Goal: Task Accomplishment & Management: Complete application form

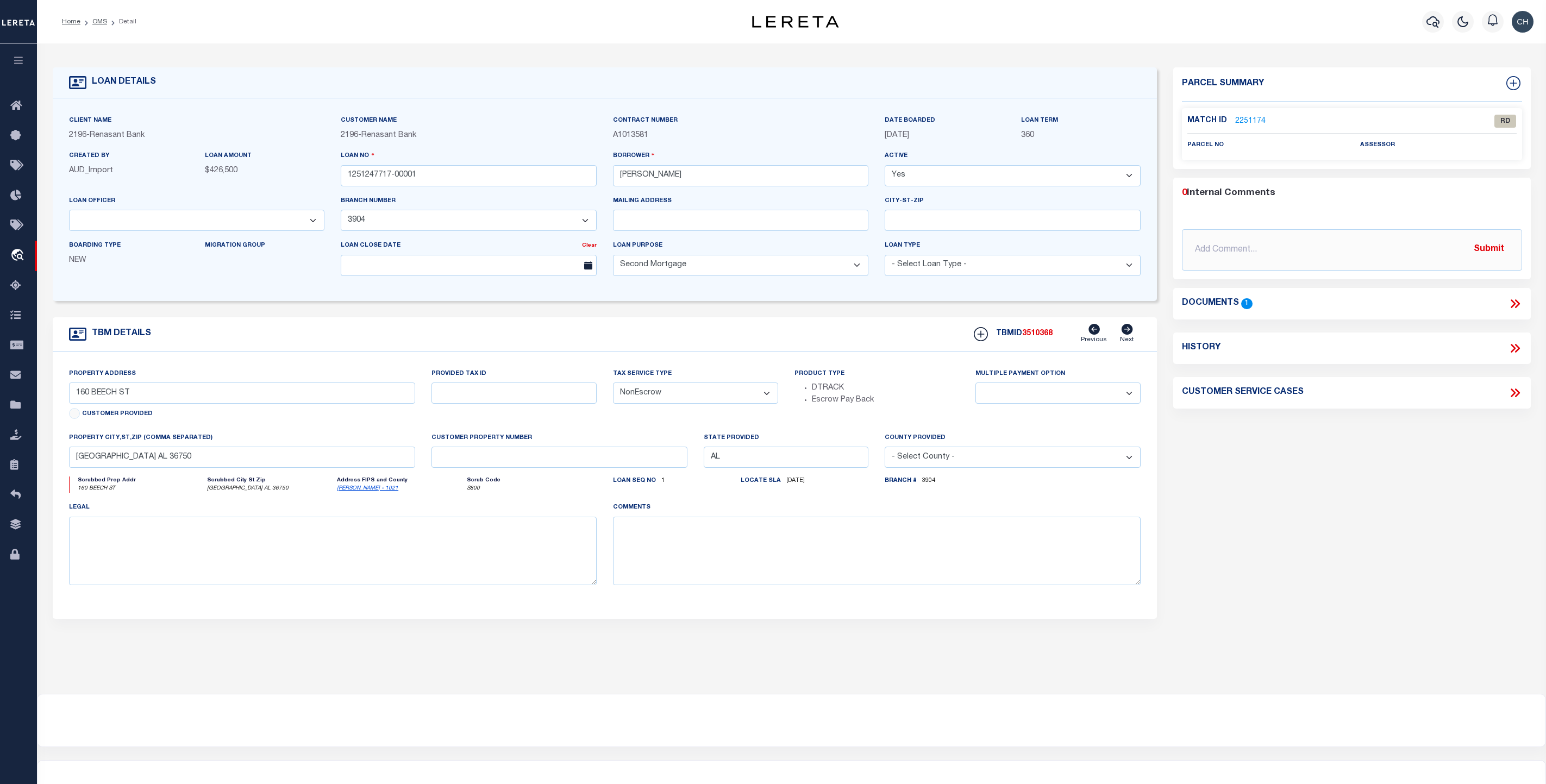
select select "164191"
select select "5186"
select select "100"
select select "NonEscrow"
click at [100, 23] on link "OMS" at bounding box center [100, 22] width 14 height 7
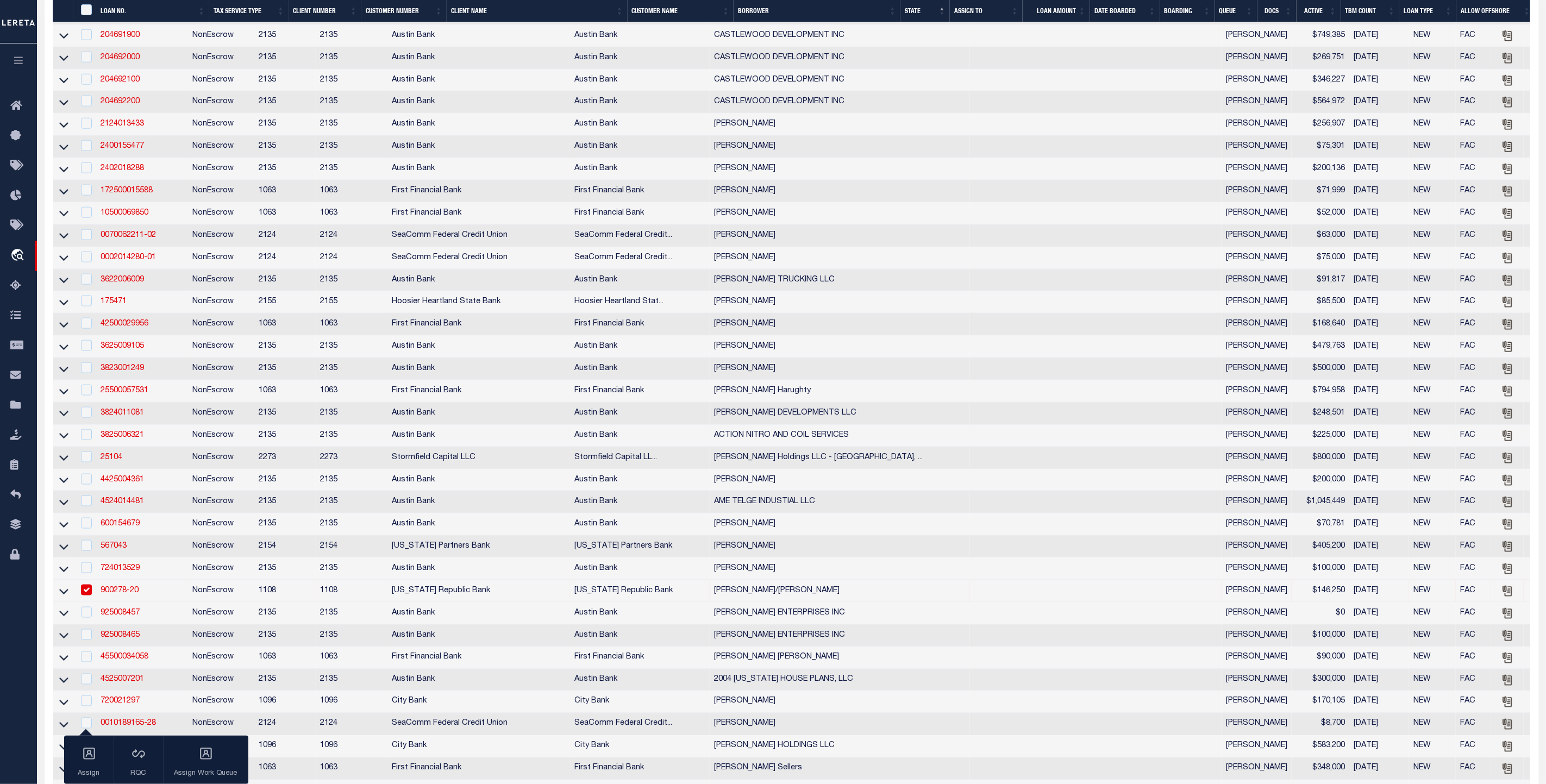
scroll to position [1059, 0]
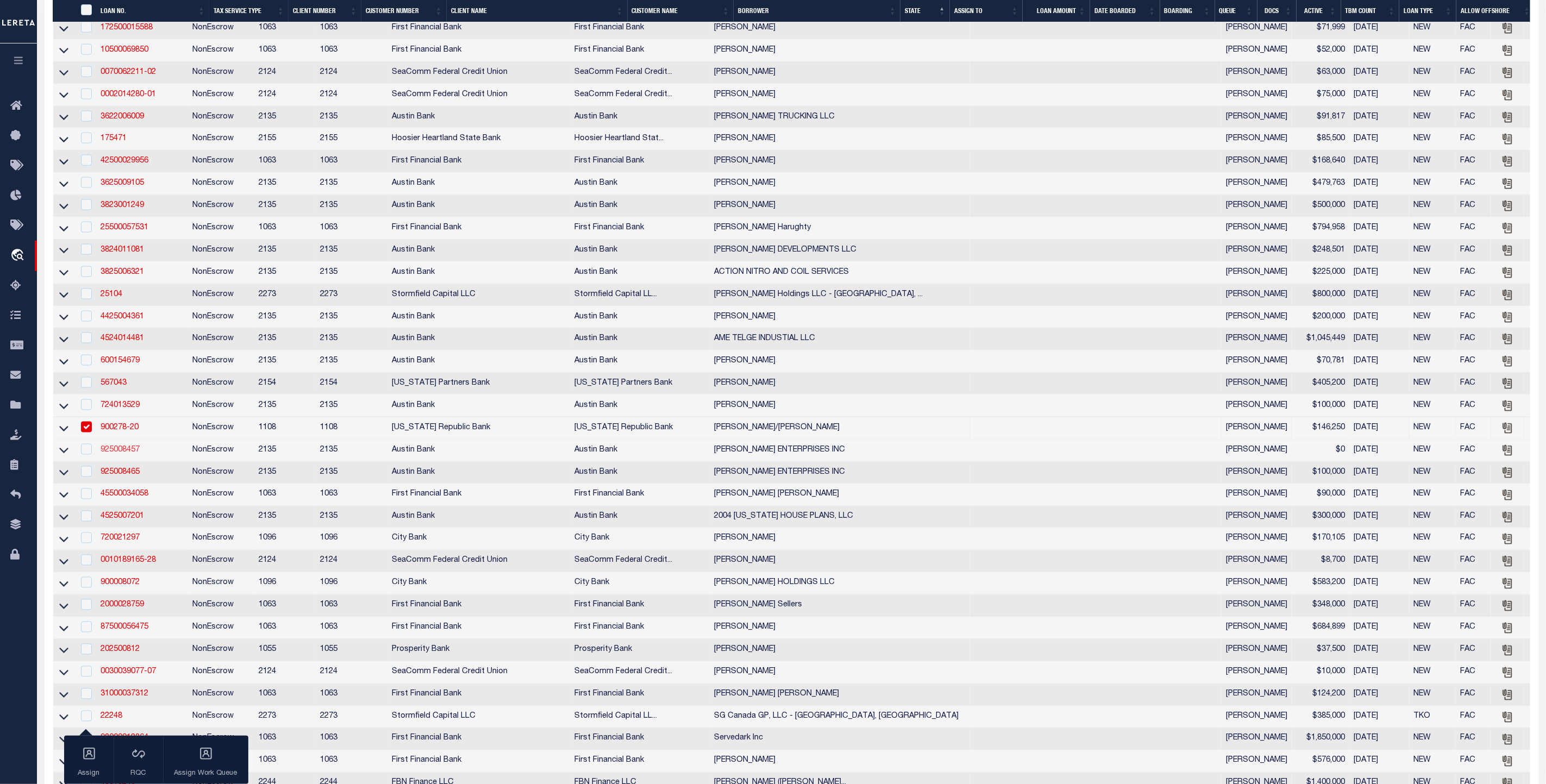
click at [121, 453] on link "925008457" at bounding box center [120, 449] width 39 height 8
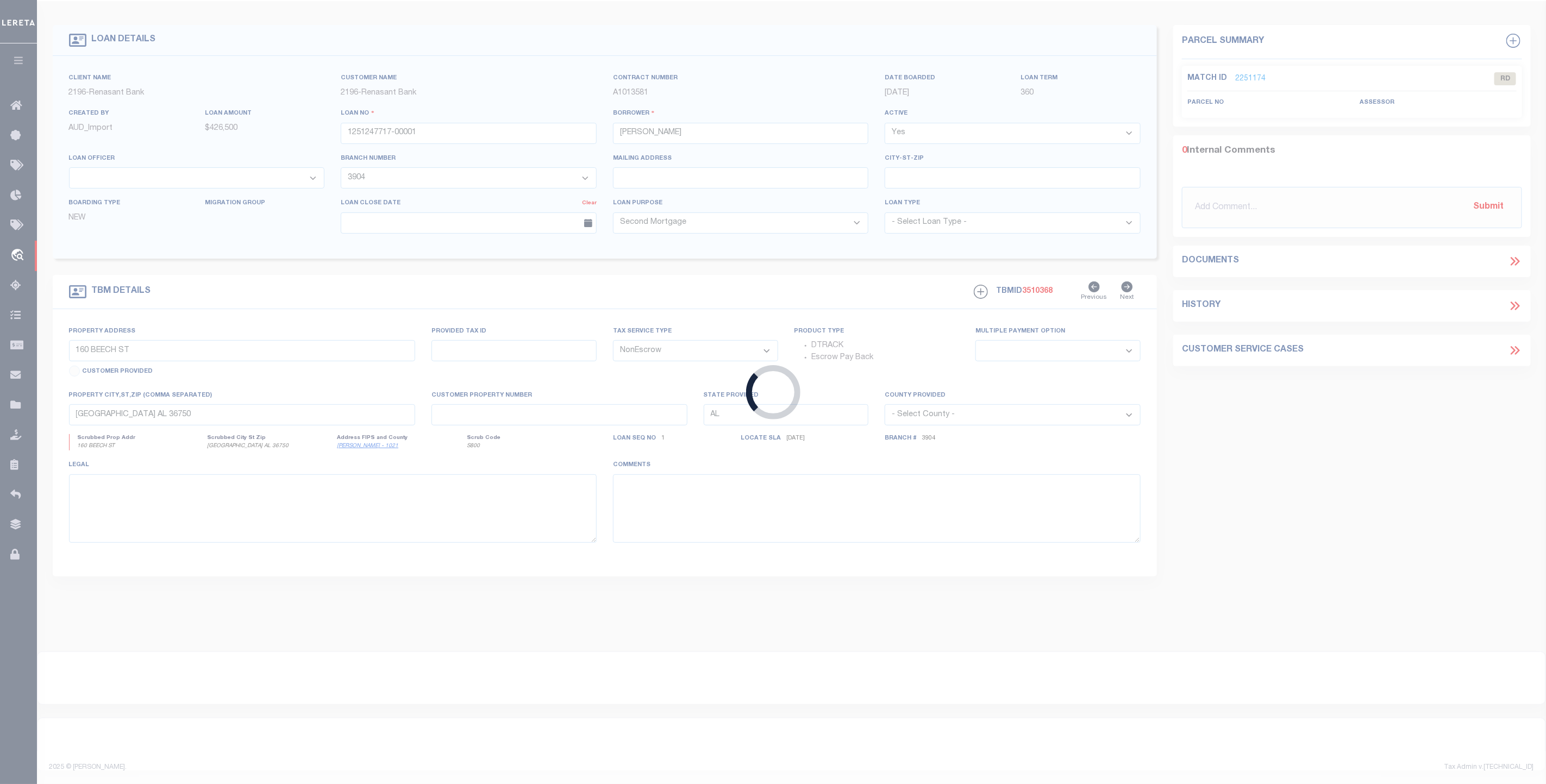
scroll to position [46, 0]
type input "925008457"
type input "[PERSON_NAME] ENTERPRISES INC"
select select
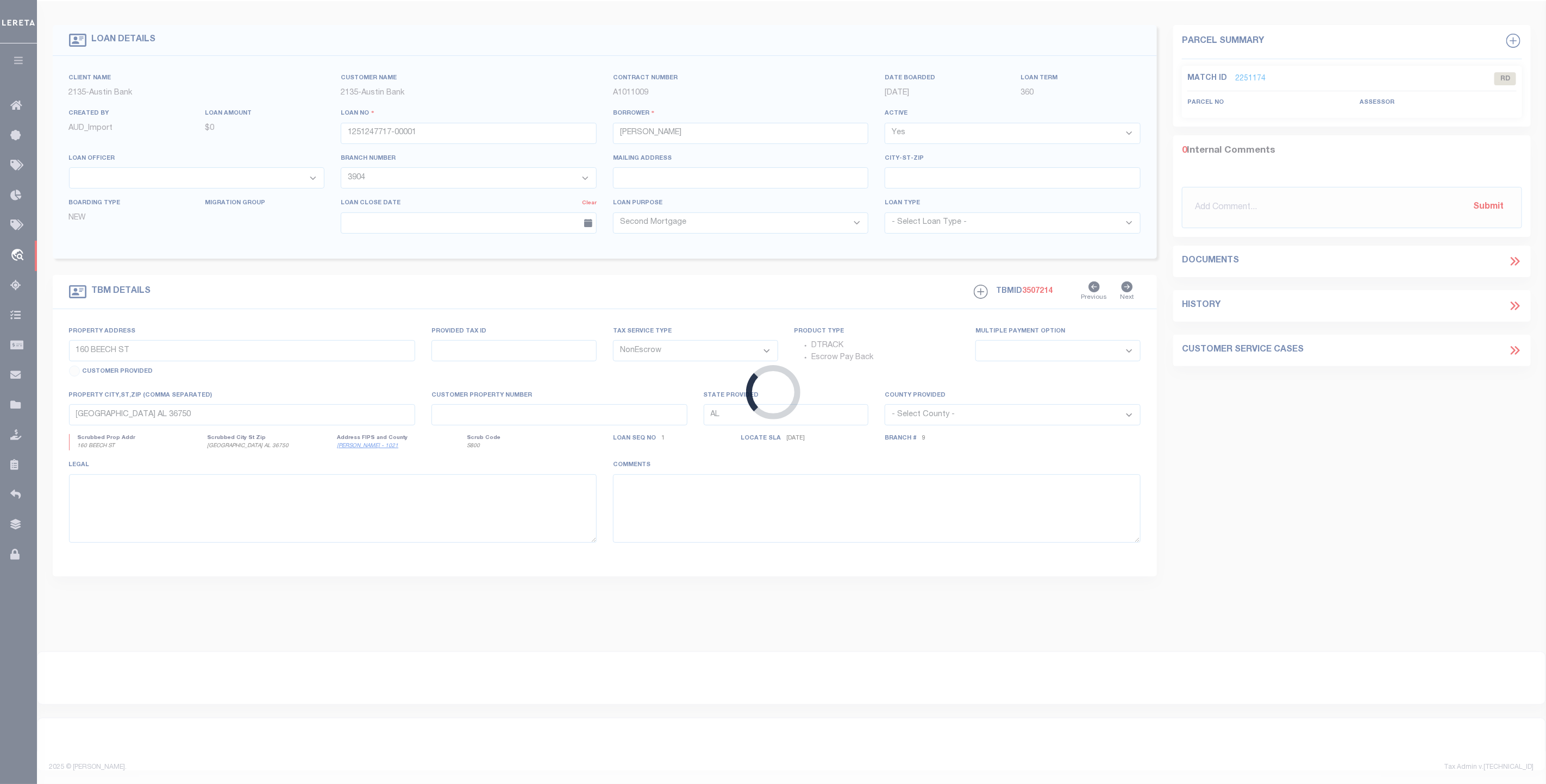
type input "PO BOX 144"
type input "[PERSON_NAME], [GEOGRAPHIC_DATA] 75782-0144"
select select "600"
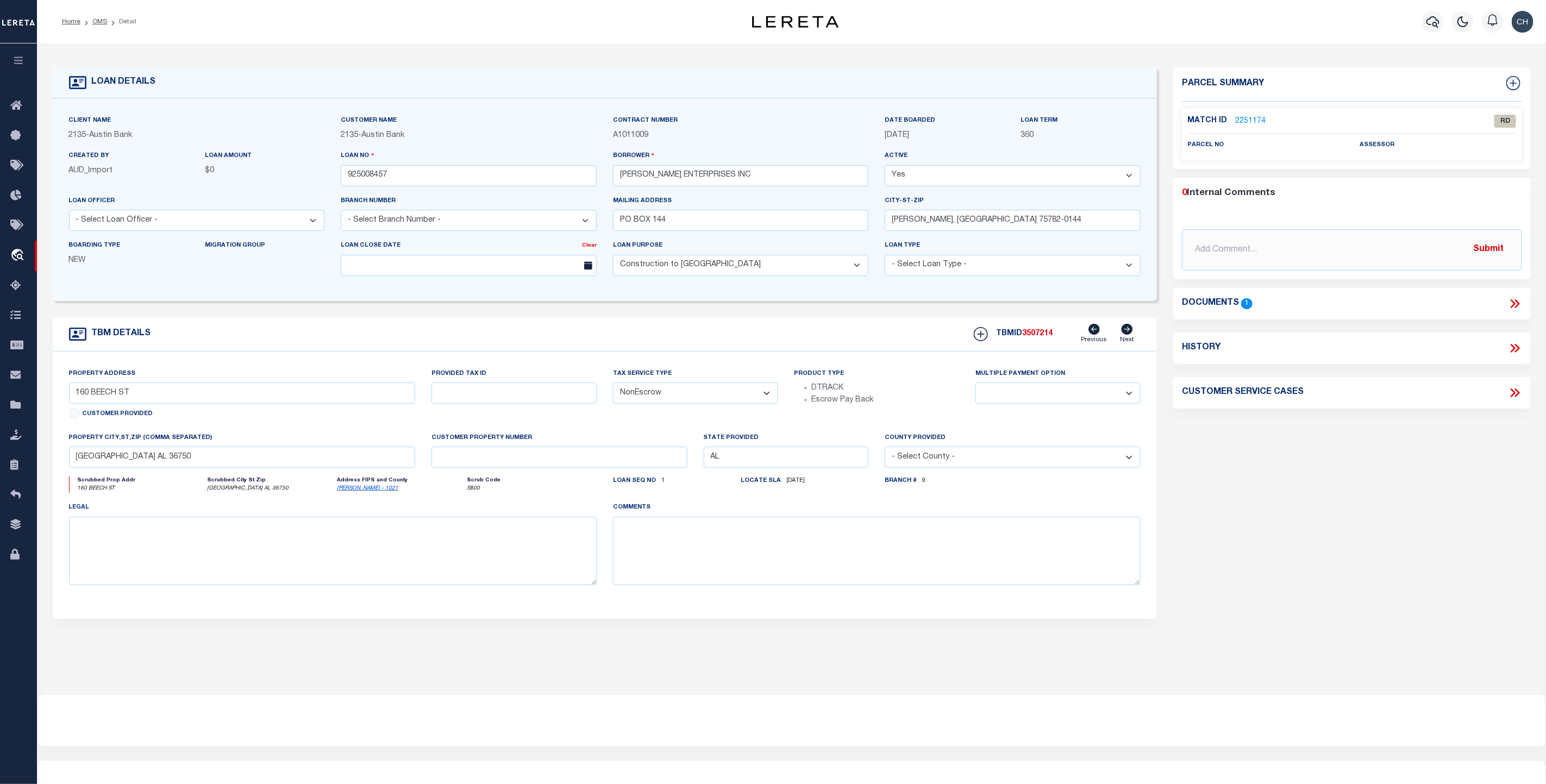
select select "43990"
select select "2593"
type input "924.33 ACRES ACR 482"
select select
type input "[PERSON_NAME] TX 75770"
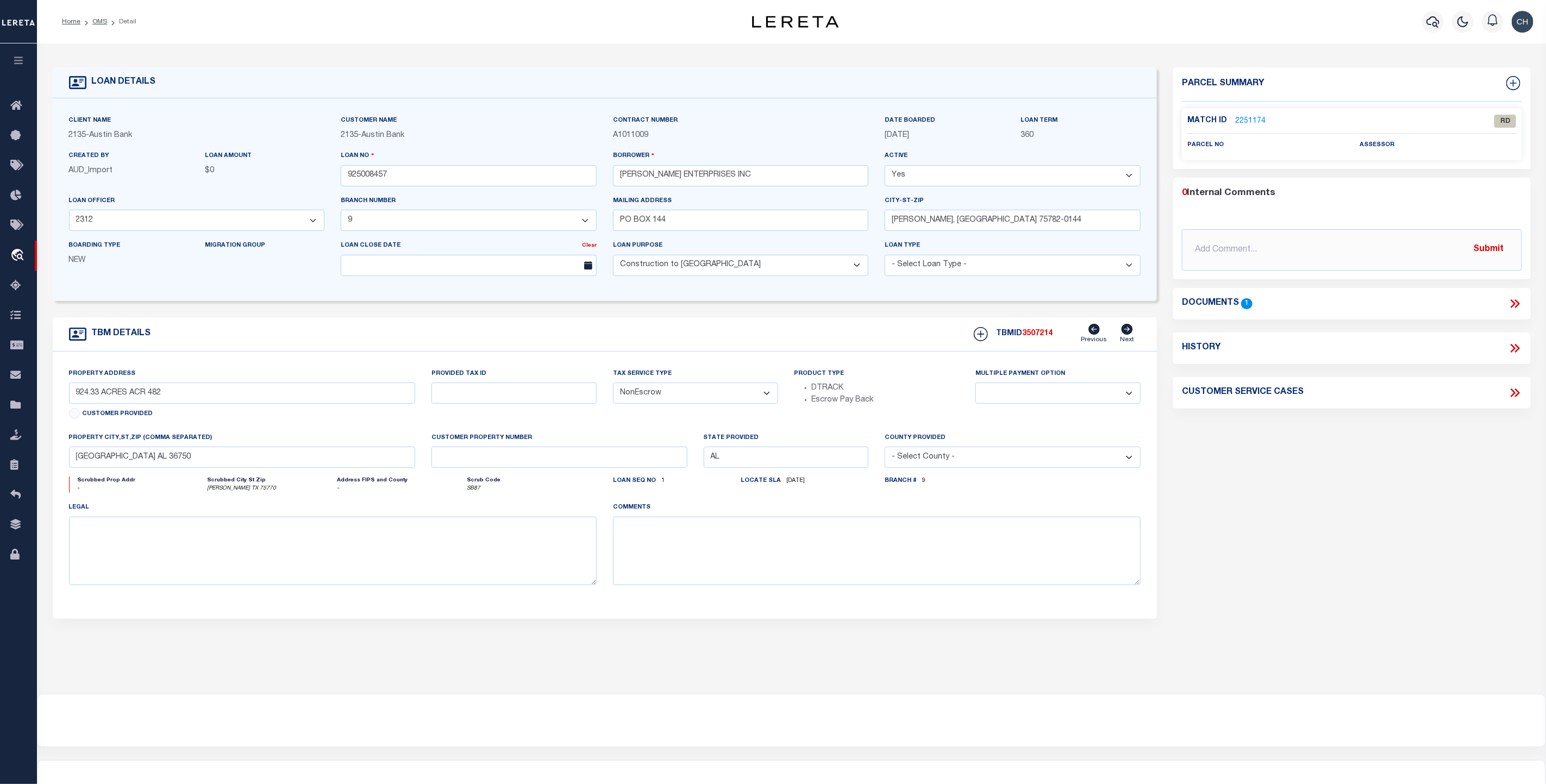
type textarea "(CP) DT 924.33 AC [PERSON_NAME] SVY A-1196 & A-94+ 6 SVYS"
